Goal: Find contact information: Find contact information

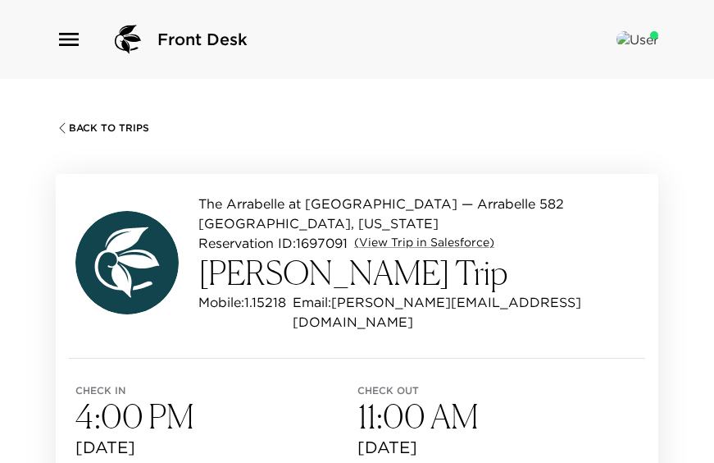
scroll to position [164, 0]
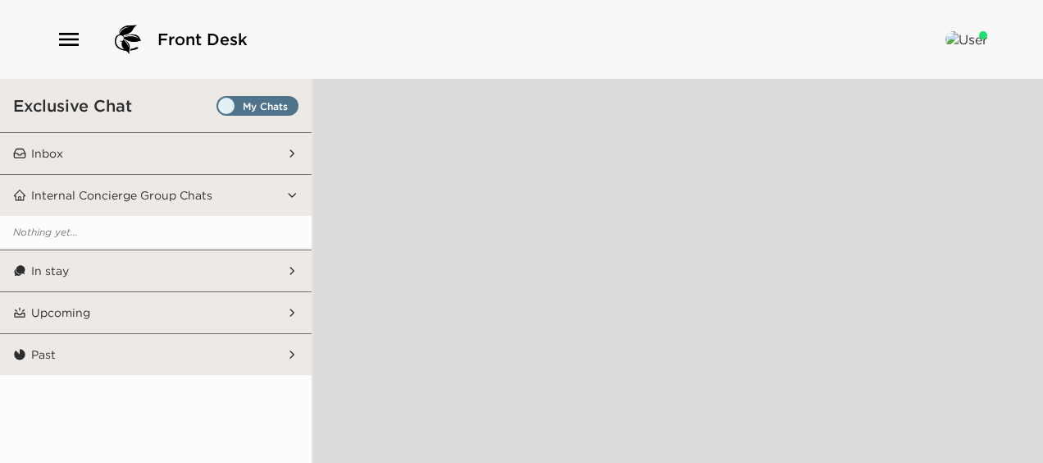
click at [69, 35] on icon "button" at bounding box center [69, 39] width 26 height 26
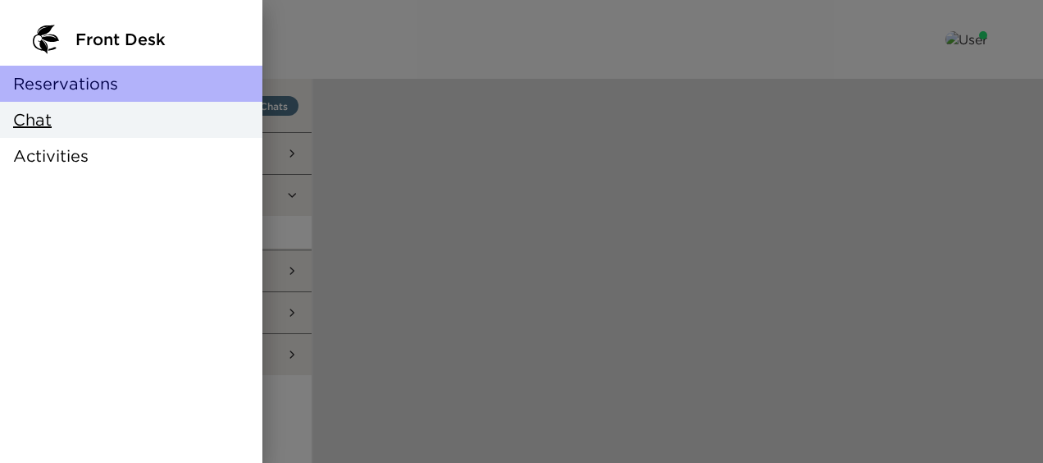
click at [78, 80] on span "Reservations" at bounding box center [65, 83] width 105 height 23
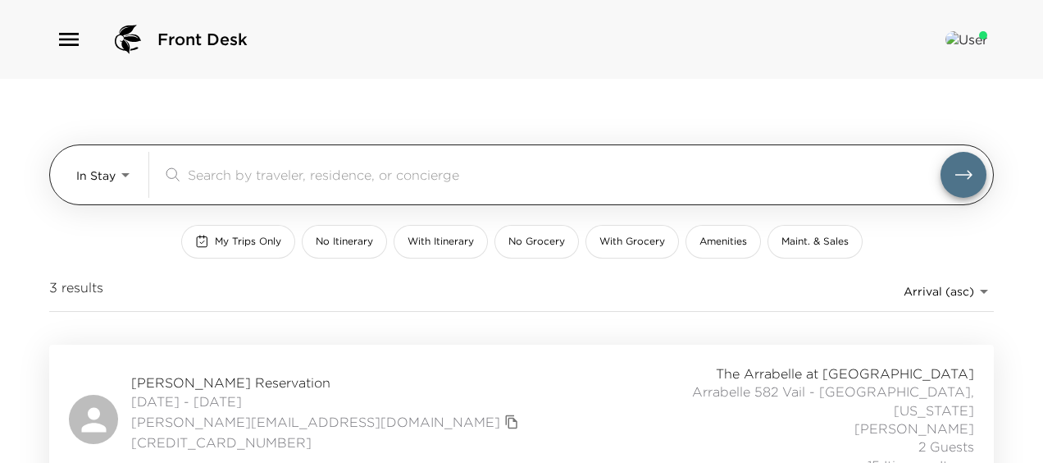
click at [107, 178] on body "Front Desk In Stay In-Stay ​ My Trips Only No Itinerary With Itinerary No Groce…" at bounding box center [521, 231] width 1043 height 463
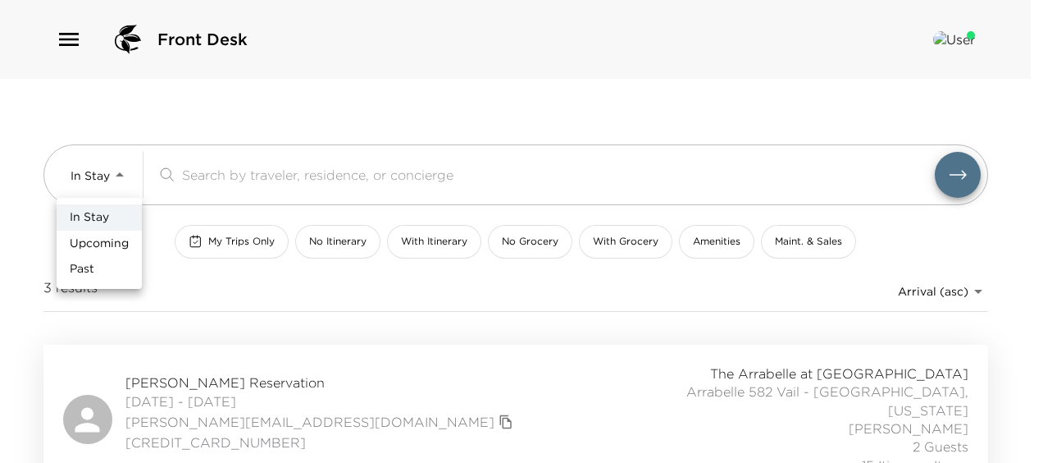
click at [111, 238] on span "Upcoming" at bounding box center [99, 243] width 59 height 16
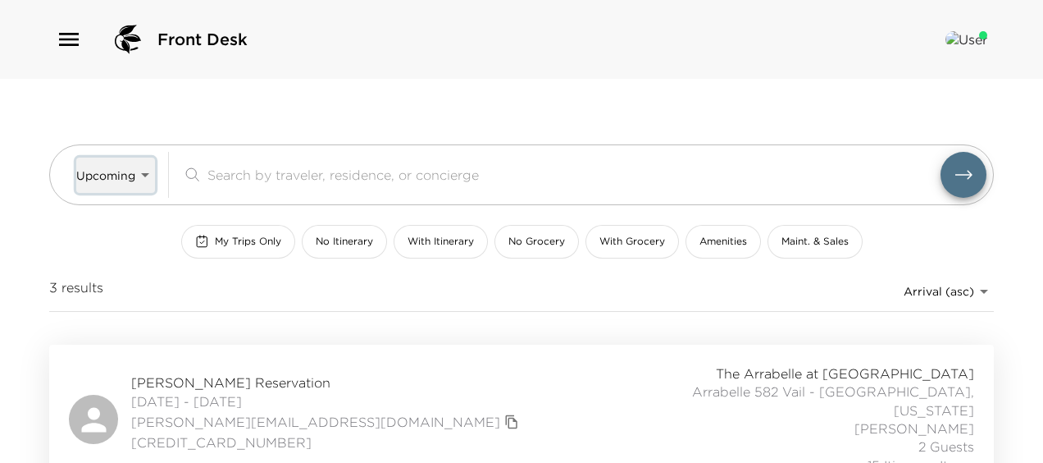
type input "Upcoming"
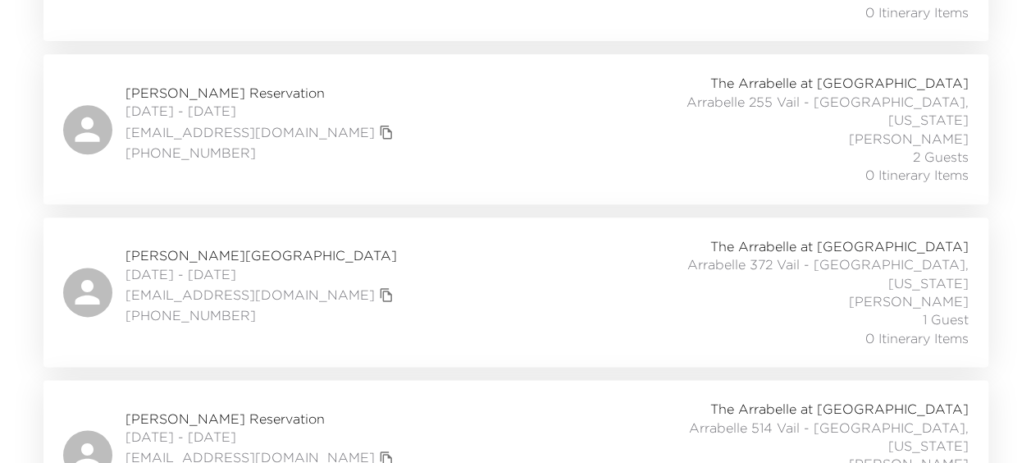
scroll to position [902, 0]
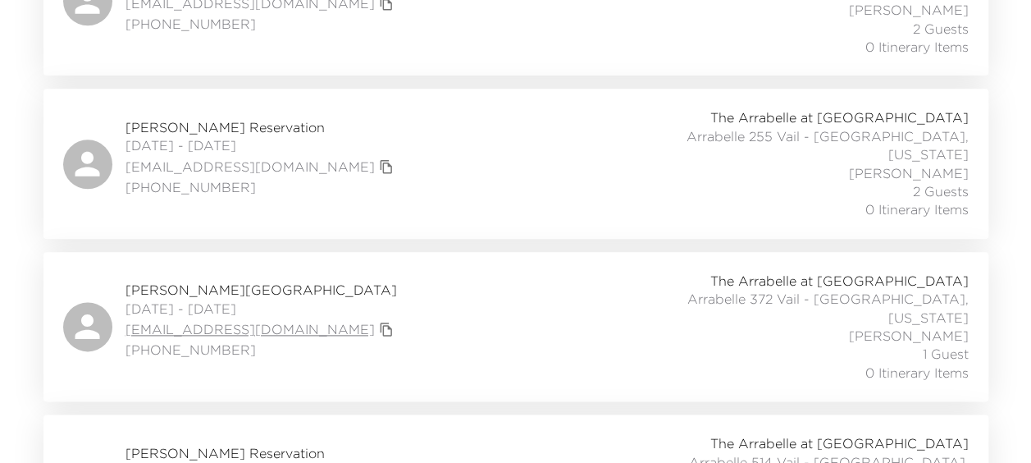
click at [196, 320] on link "kareyfinch@msn.com" at bounding box center [249, 329] width 249 height 18
